Goal: Task Accomplishment & Management: Complete application form

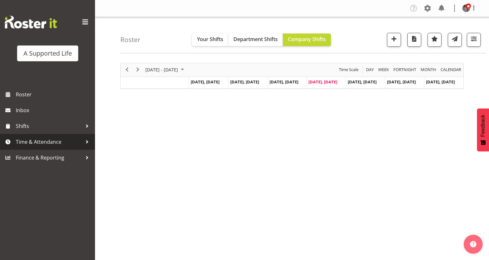
click at [81, 141] on span "Time & Attendance" at bounding box center [49, 141] width 66 height 9
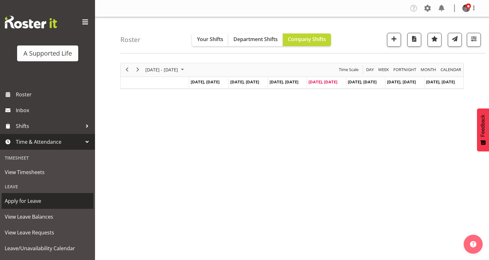
click at [42, 200] on span "Apply for Leave" at bounding box center [47, 201] width 85 height 9
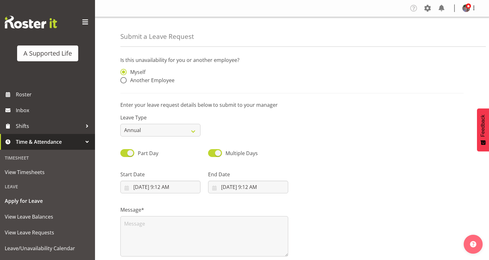
select select "8"
select select "2025"
select select "9"
select select "12"
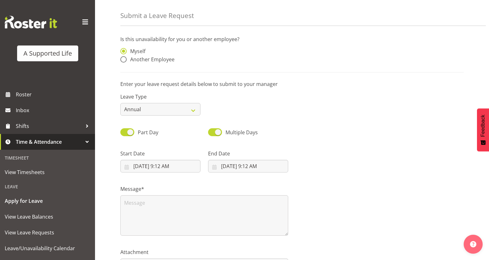
scroll to position [32, 0]
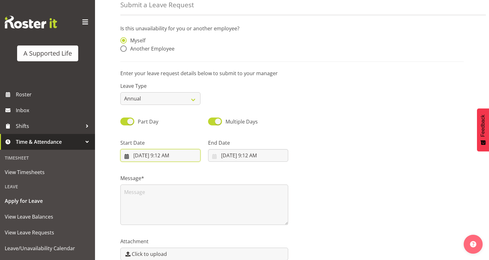
click at [172, 153] on input "[DATE] 9:12 AM" at bounding box center [160, 155] width 80 height 13
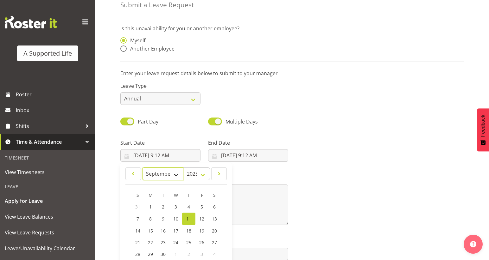
click at [176, 173] on select "January February March April May June July August September October November De…" at bounding box center [162, 174] width 41 height 13
select select "9"
click at [142, 168] on select "January February March April May June July August September October November De…" at bounding box center [162, 174] width 41 height 13
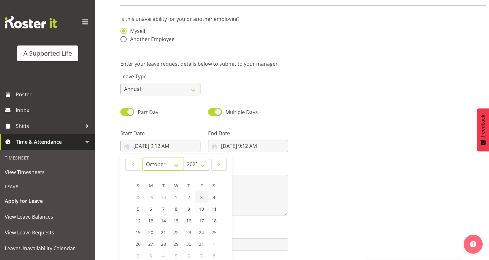
scroll to position [18, 0]
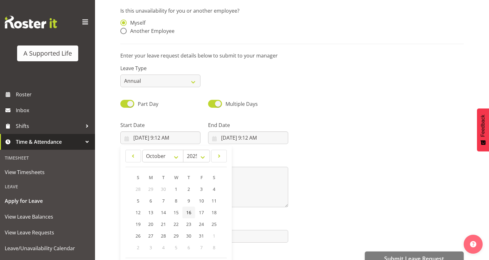
click at [191, 211] on link "16" at bounding box center [188, 213] width 13 height 12
type input "10/16/2025, 9:12 AM"
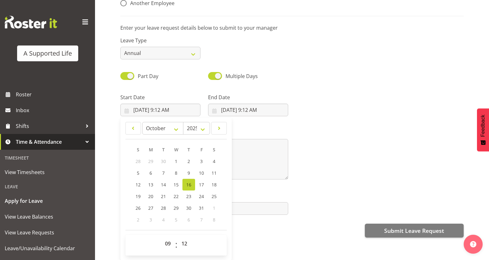
scroll to position [64, 0]
click at [182, 240] on select "00 01 02 03 04 05 06 07 08 09 10 11 12 13 14 15 16 17 18 19 20 21 22 23 24 25 2…" at bounding box center [185, 244] width 14 height 13
select select "0"
click at [178, 238] on select "00 01 02 03 04 05 06 07 08 09 10 11 12 13 14 15 16 17 18 19 20 21 22 23 24 25 2…" at bounding box center [185, 244] width 14 height 13
type input "10/16/2025, 9:00 AM"
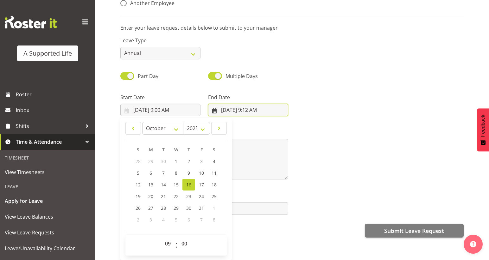
click at [241, 105] on input "9/11/2025, 9:12 AM" at bounding box center [248, 110] width 80 height 13
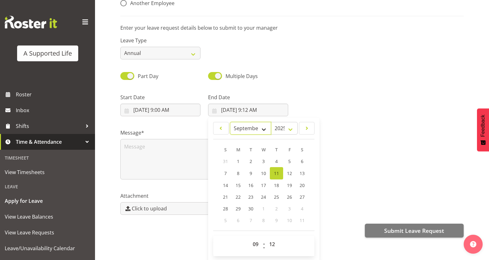
click at [265, 122] on select "January February March April May June July August September October November De…" at bounding box center [250, 128] width 41 height 13
select select "9"
click at [230, 122] on select "January February March April May June July August September October November De…" at bounding box center [250, 128] width 41 height 13
click at [286, 182] on span "17" at bounding box center [288, 185] width 5 height 6
type input "10/17/2025, 9:12 AM"
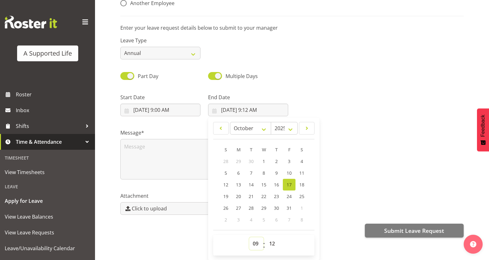
click at [257, 239] on select "00 01 02 03 04 05 06 07 08 09 10 11 12 13 14 15 16 17 18 19 20 21 22 23" at bounding box center [256, 244] width 14 height 13
select select "17"
click at [249, 238] on select "00 01 02 03 04 05 06 07 08 09 10 11 12 13 14 15 16 17 18 19 20 21 22 23" at bounding box center [256, 244] width 14 height 13
type input "10/17/2025, 5:12 PM"
click at [269, 239] on select "00 01 02 03 04 05 06 07 08 09 10 11 12 13 14 15 16 17 18 19 20 21 22 23 24 25 2…" at bounding box center [273, 244] width 14 height 13
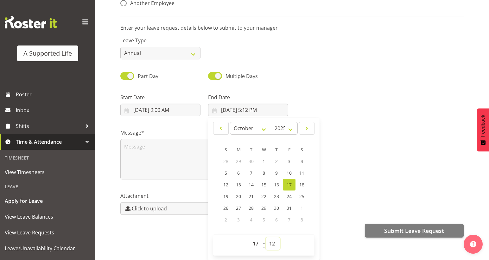
select select "0"
click at [266, 238] on select "00 01 02 03 04 05 06 07 08 09 10 11 12 13 14 15 16 17 18 19 20 21 22 23 24 25 2…" at bounding box center [273, 244] width 14 height 13
type input "10/17/2025, 5:00 PM"
click at [187, 147] on textarea at bounding box center [204, 159] width 168 height 41
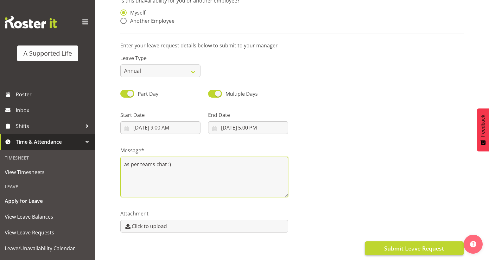
type textarea "as per teams chat :)"
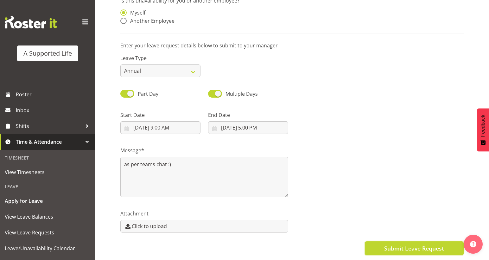
click at [390, 245] on span "Submit Leave Request" at bounding box center [414, 249] width 60 height 8
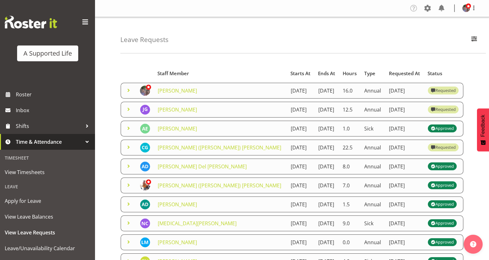
click at [128, 151] on span at bounding box center [129, 148] width 8 height 8
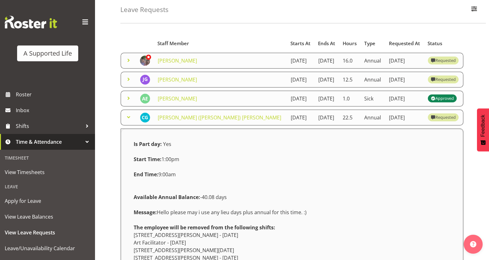
scroll to position [63, 0]
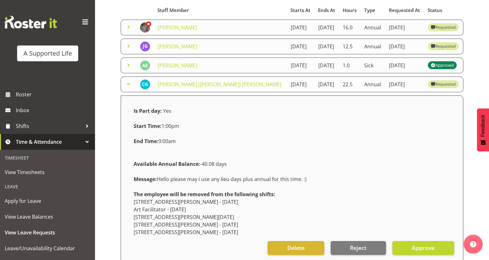
click at [128, 88] on span at bounding box center [129, 84] width 8 height 8
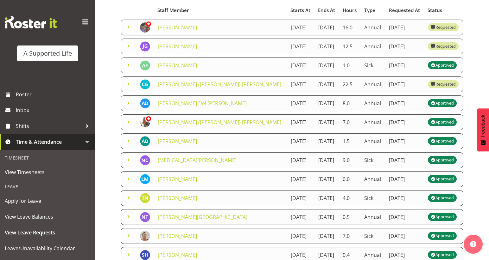
click at [126, 50] on span at bounding box center [129, 46] width 8 height 8
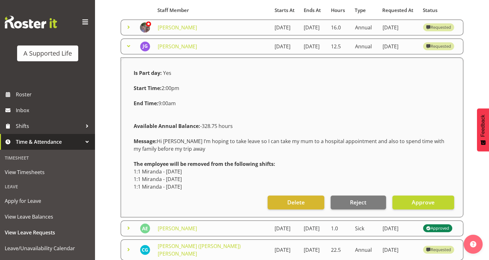
click at [126, 50] on span at bounding box center [129, 46] width 8 height 8
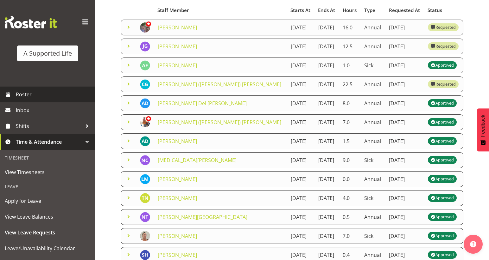
click at [53, 92] on span "Roster" at bounding box center [54, 94] width 76 height 9
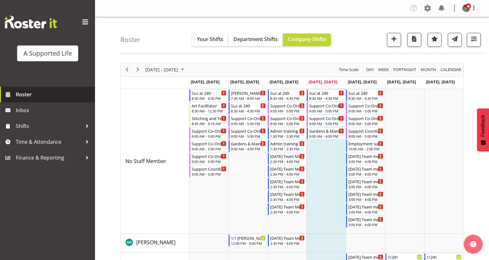
click at [72, 98] on span "Roster" at bounding box center [54, 94] width 76 height 9
